Goal: Task Accomplishment & Management: Use online tool/utility

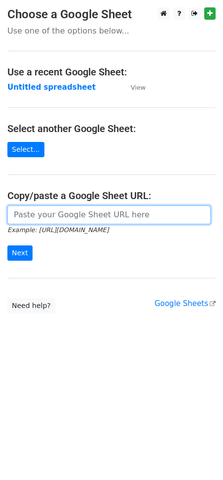
click at [83, 220] on input "url" at bounding box center [108, 215] width 203 height 19
paste input "[URL][DOMAIN_NAME]"
type input "[URL][DOMAIN_NAME]"
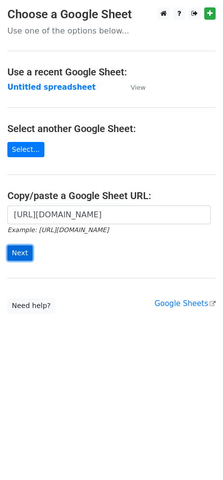
click at [26, 255] on input "Next" at bounding box center [19, 253] width 25 height 15
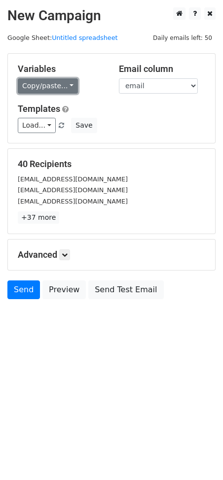
click at [50, 88] on link "Copy/paste..." at bounding box center [48, 85] width 60 height 15
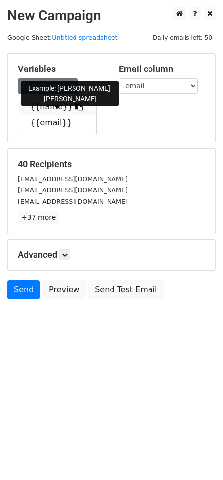
click at [75, 108] on icon at bounding box center [79, 107] width 8 height 8
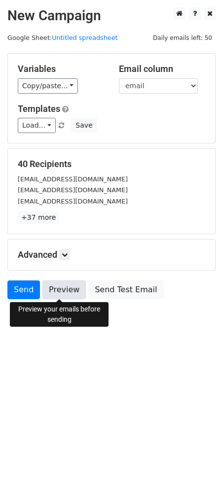
click at [52, 294] on link "Preview" at bounding box center [63, 290] width 43 height 19
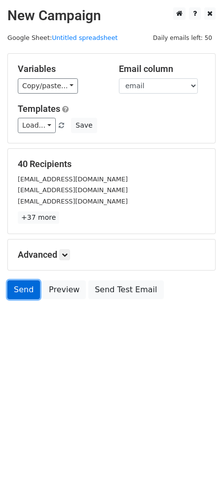
click at [15, 293] on link "Send" at bounding box center [23, 290] width 33 height 19
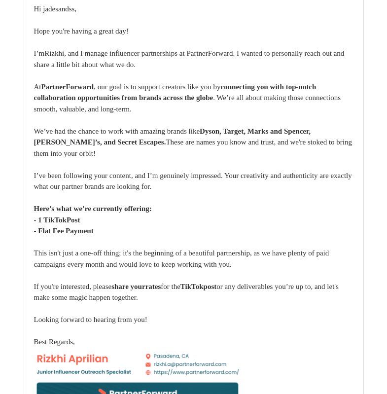
scroll to position [25571, 0]
